Goal: Information Seeking & Learning: Learn about a topic

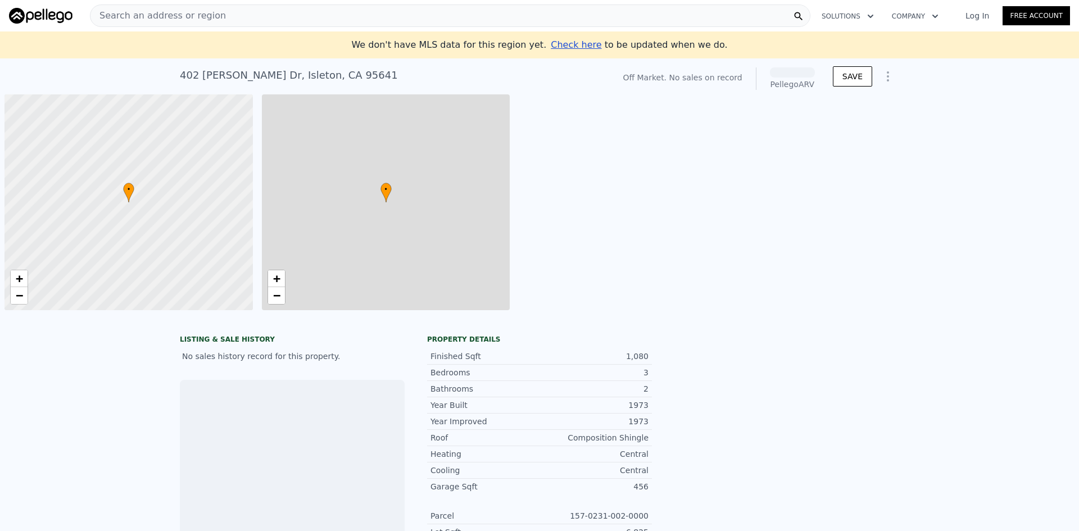
scroll to position [0, 4]
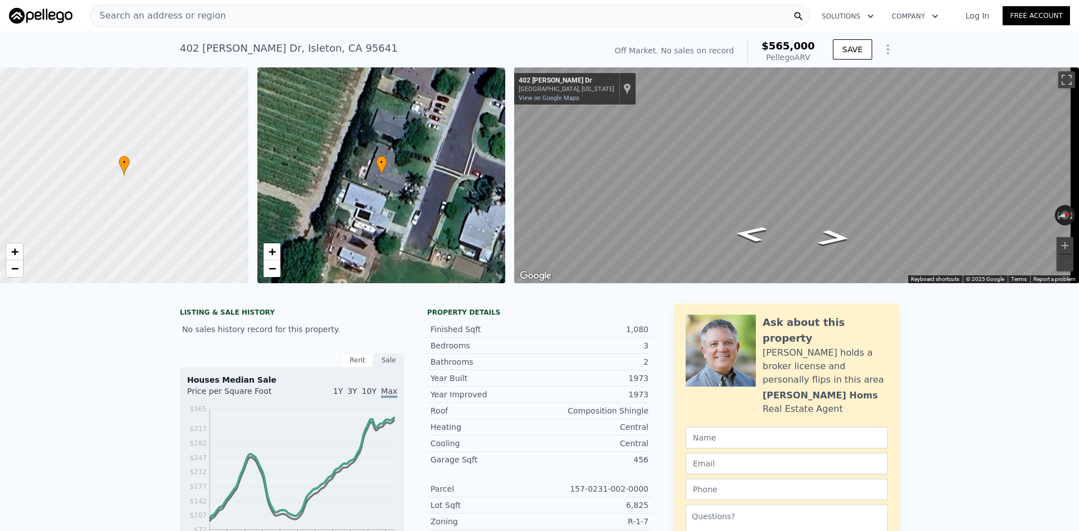
drag, startPoint x: 824, startPoint y: 58, endPoint x: 769, endPoint y: 51, distance: 55.6
click at [769, 51] on div "Off Market. No sales on record $565,000 Pellego ARV SAVE" at bounding box center [754, 51] width 289 height 31
click at [765, 51] on div "$565,000 Pellego ARV" at bounding box center [780, 51] width 67 height 22
click at [767, 51] on div "$565,000 Pellego ARV" at bounding box center [780, 51] width 67 height 22
drag, startPoint x: 801, startPoint y: 57, endPoint x: 765, endPoint y: 48, distance: 37.6
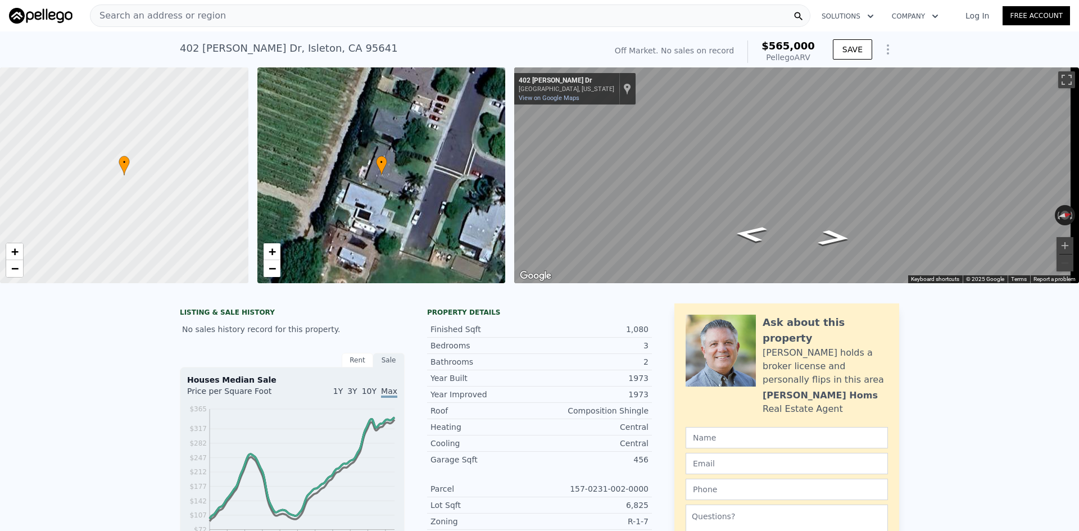
click at [765, 48] on div "$565,000 Pellego ARV" at bounding box center [780, 51] width 67 height 22
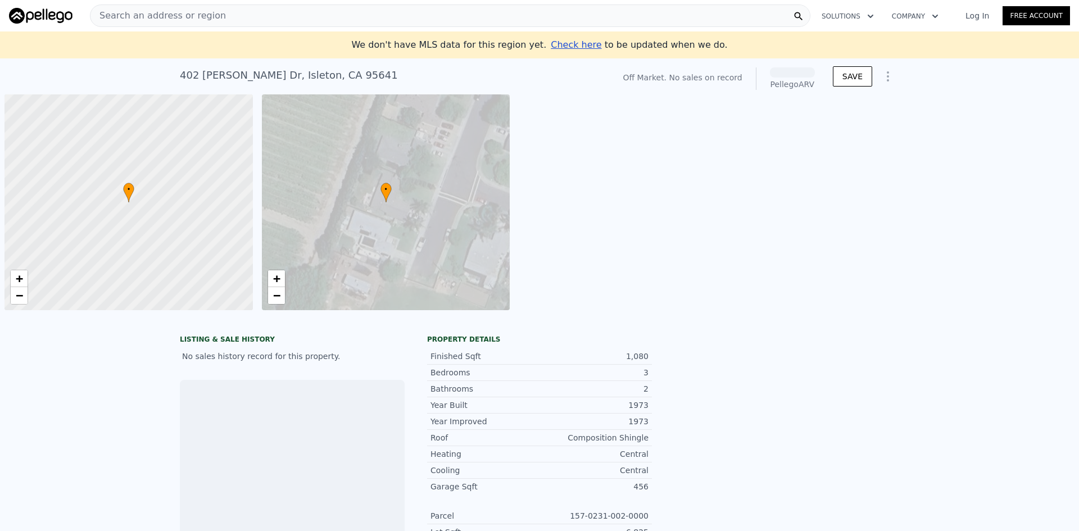
scroll to position [0, 4]
